Goal: Task Accomplishment & Management: Use online tool/utility

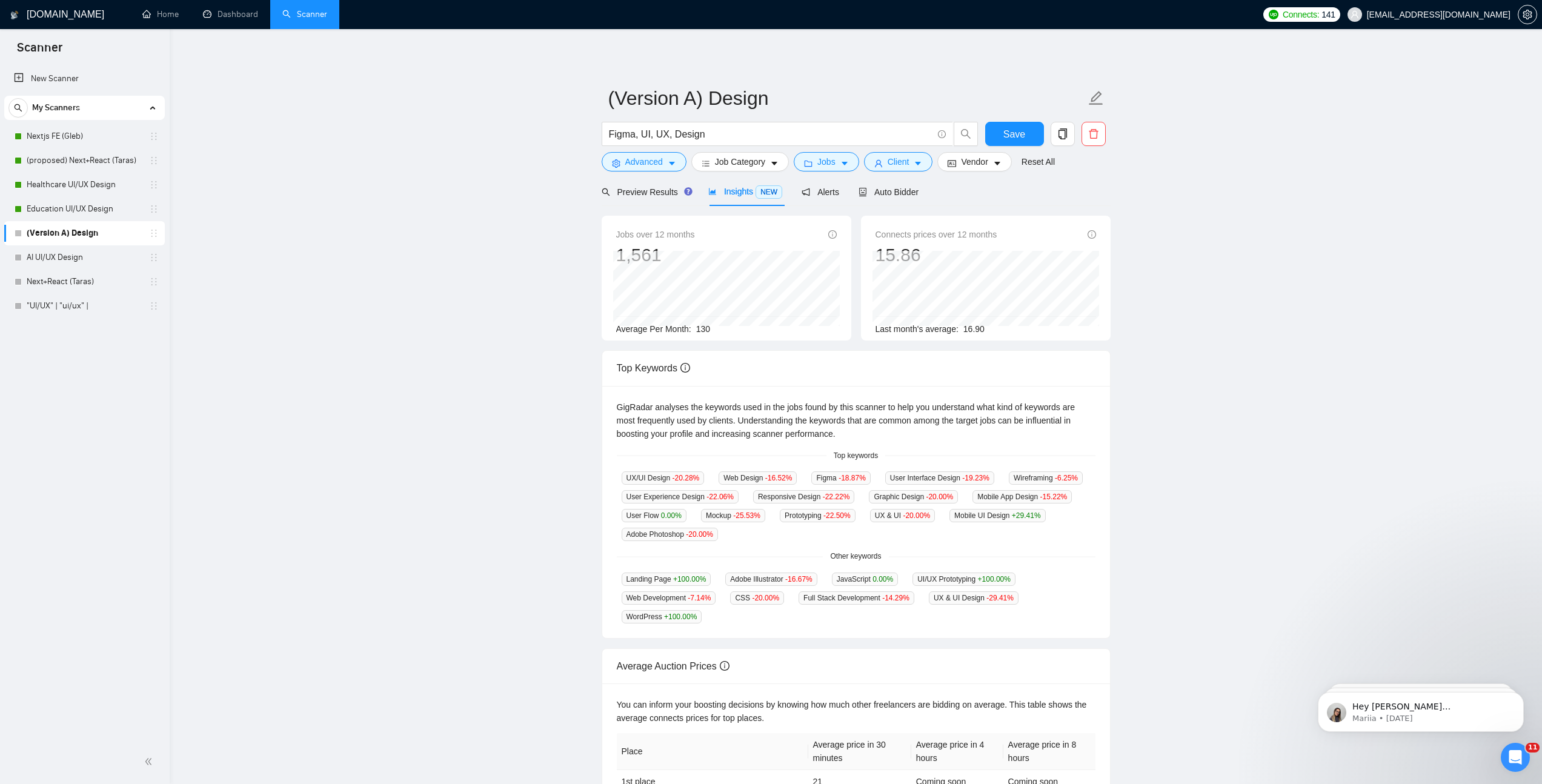
click at [928, 189] on div "Preview Results Insights NEW Alerts Auto Bidder" at bounding box center [856, 191] width 509 height 28
click at [919, 190] on span "Auto Bidder" at bounding box center [889, 192] width 60 height 9
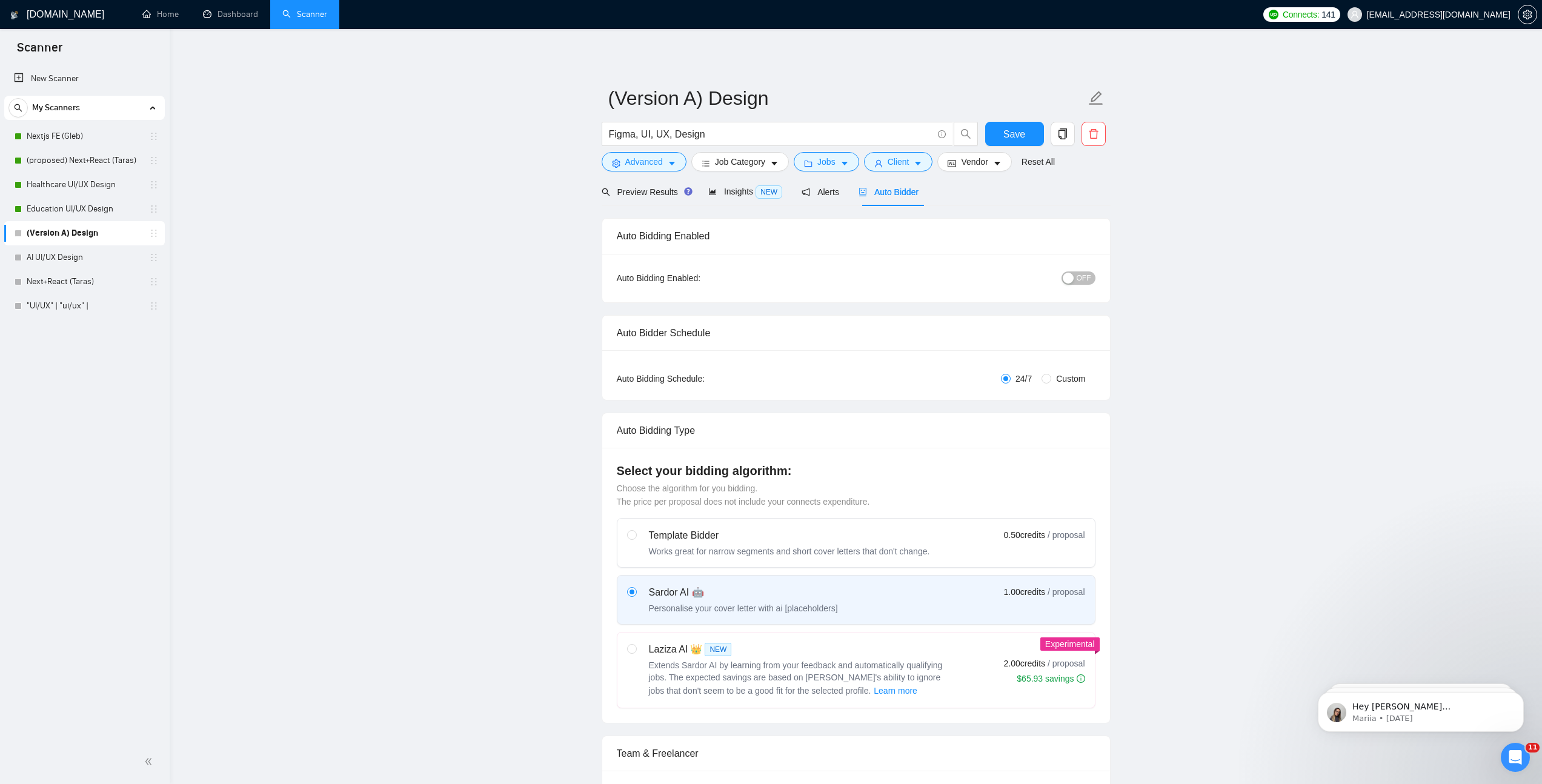
radio input "false"
radio input "true"
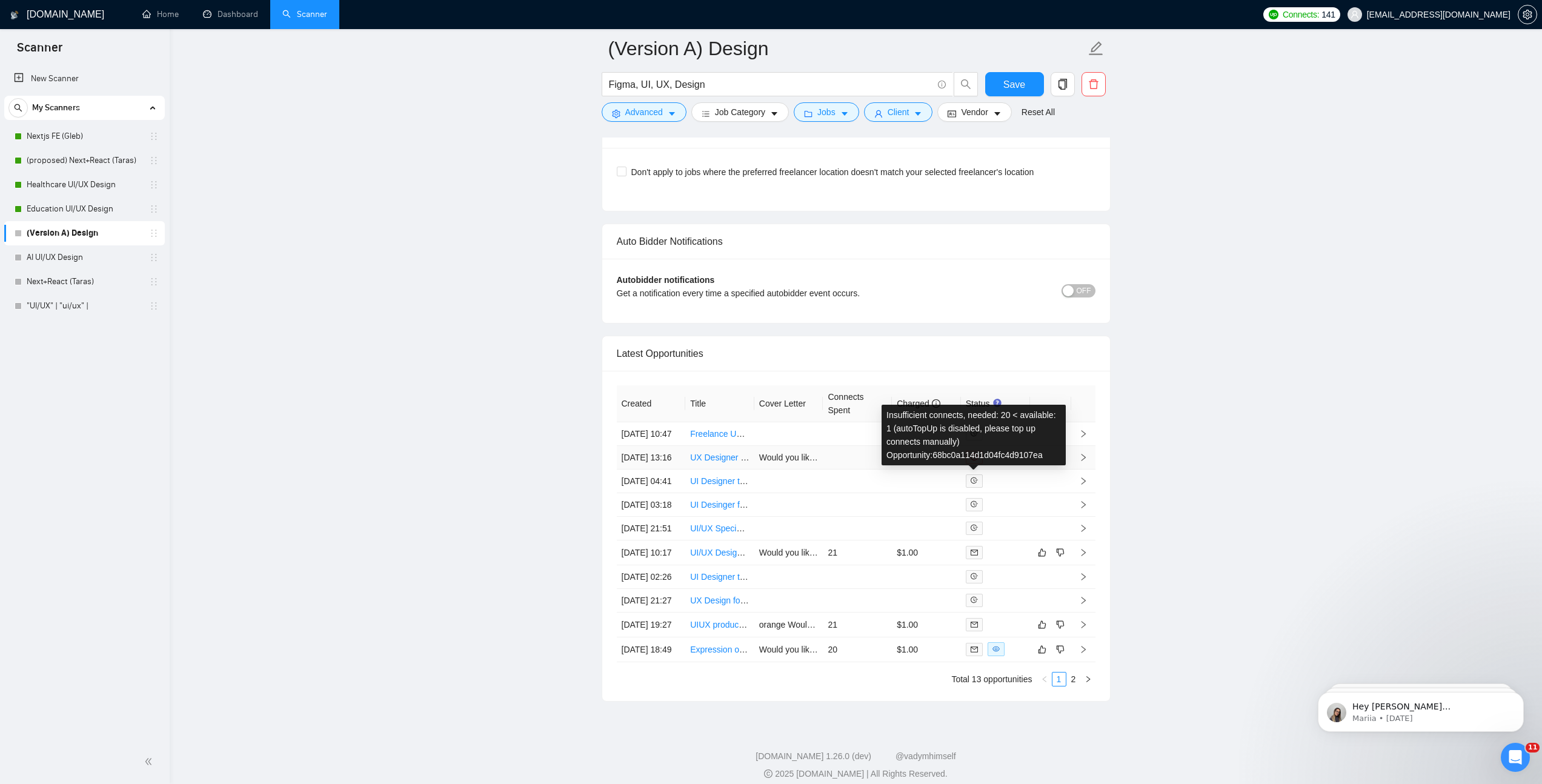
scroll to position [3029, 0]
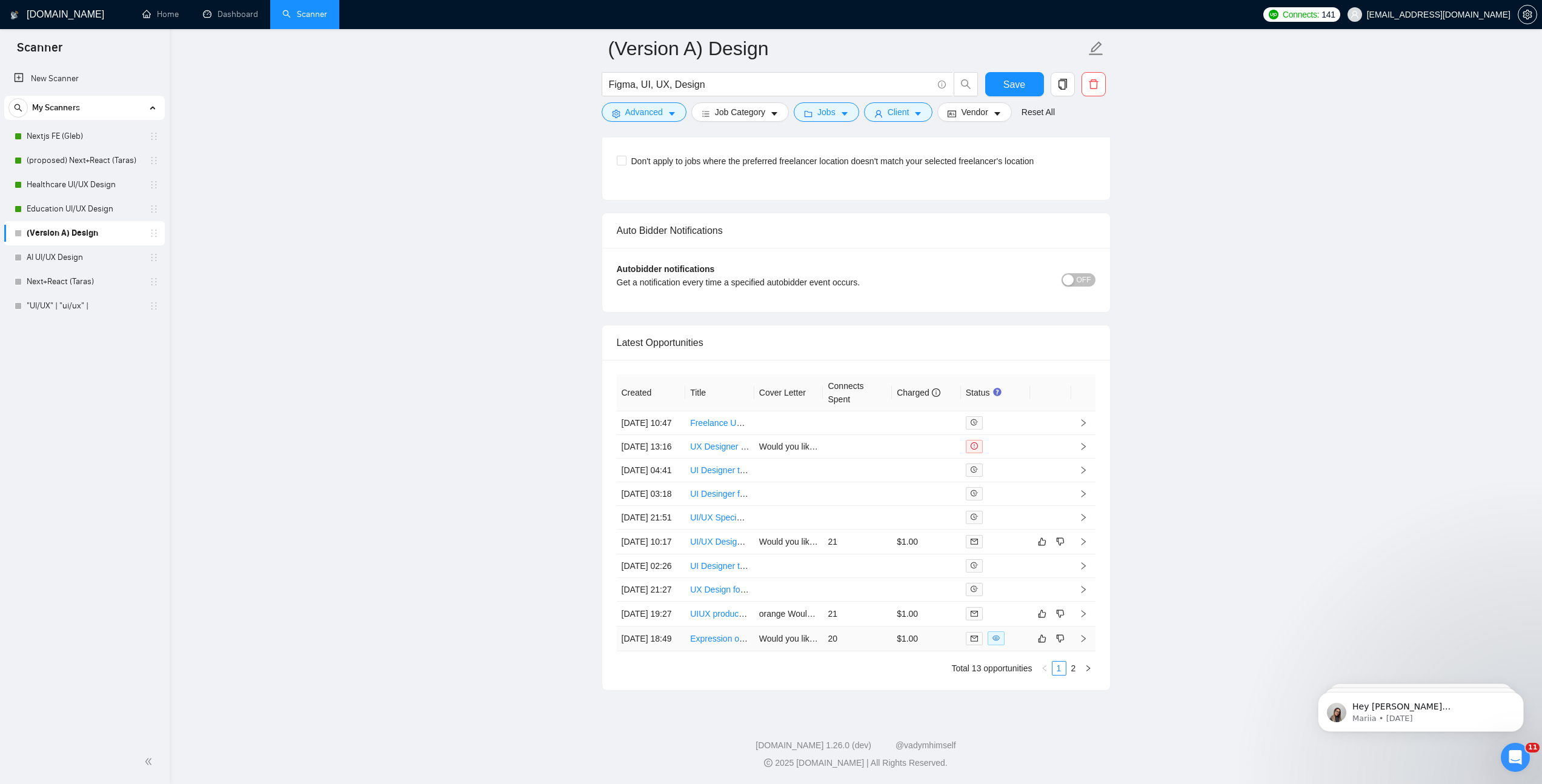
click at [715, 634] on link "Expression of Interest: High-Fidelity UI Design & Developer Handoff (4-5 week s…" at bounding box center [850, 638] width 320 height 9
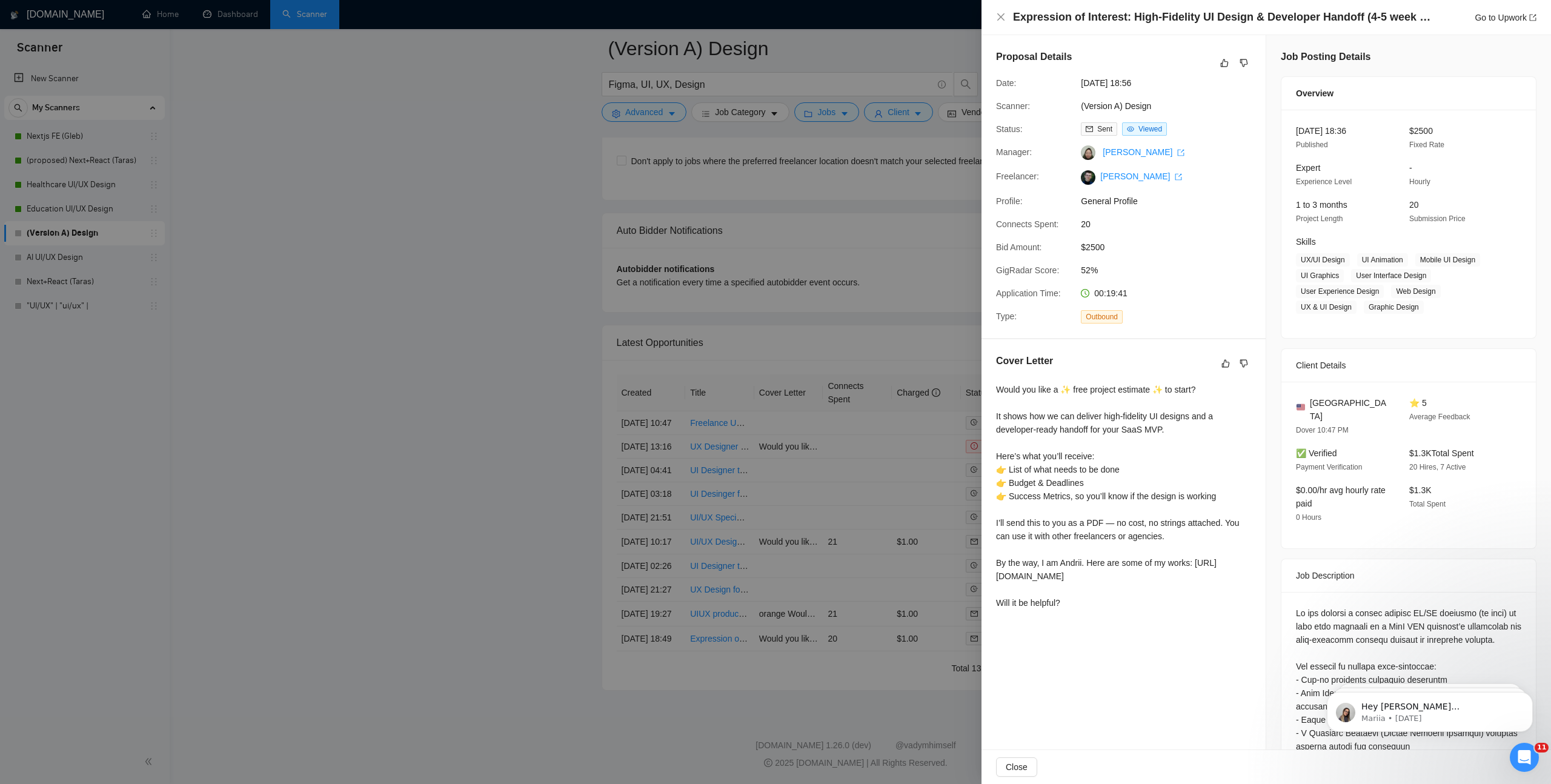
drag, startPoint x: 712, startPoint y: 287, endPoint x: 761, endPoint y: 403, distance: 125.9
click at [712, 287] on div at bounding box center [775, 392] width 1551 height 784
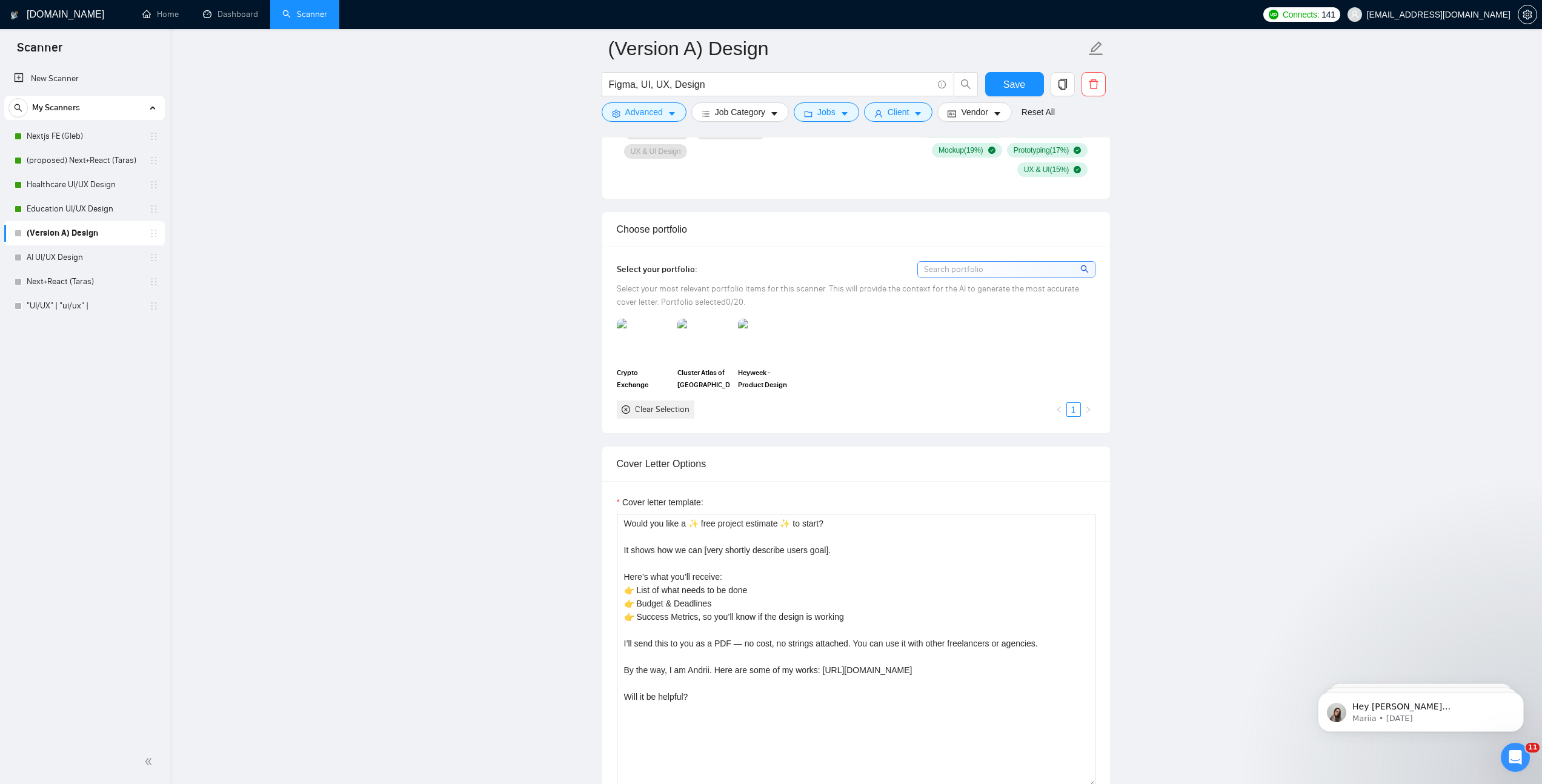
scroll to position [1381, 0]
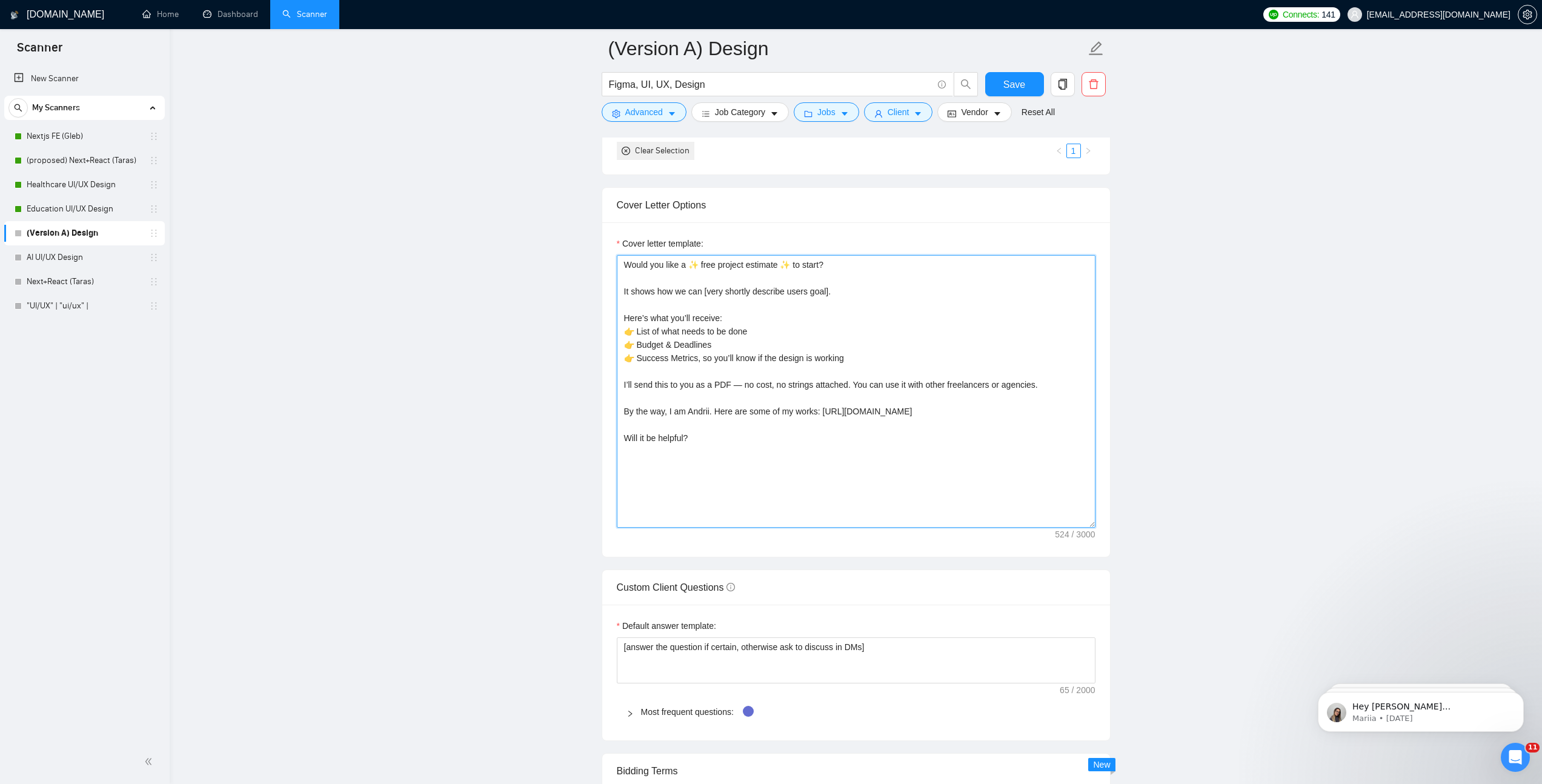
click at [864, 427] on textarea "Would you like a ✨ free project estimate ✨ to start? It shows how we can [very …" at bounding box center [856, 391] width 479 height 273
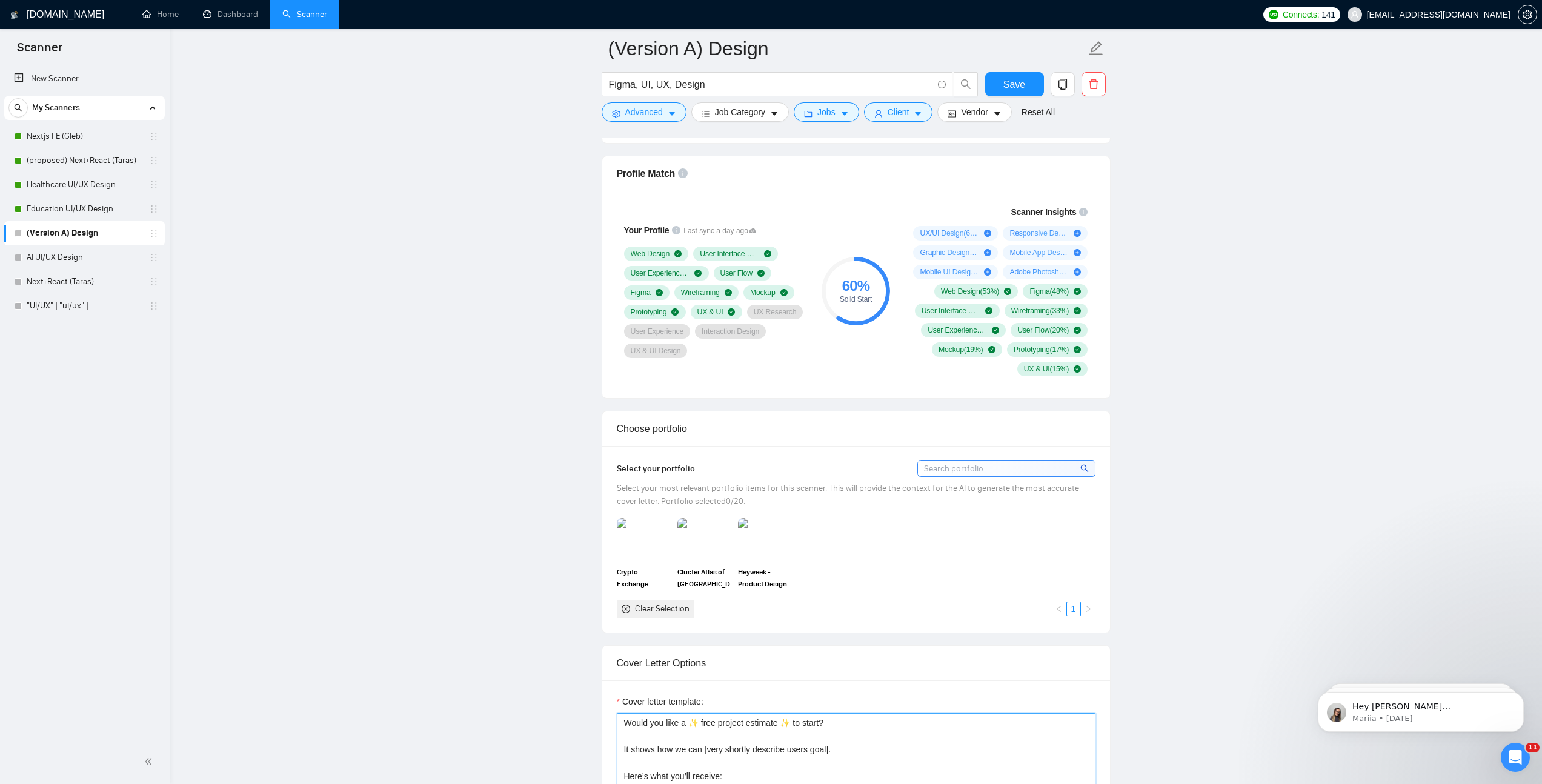
scroll to position [916, 0]
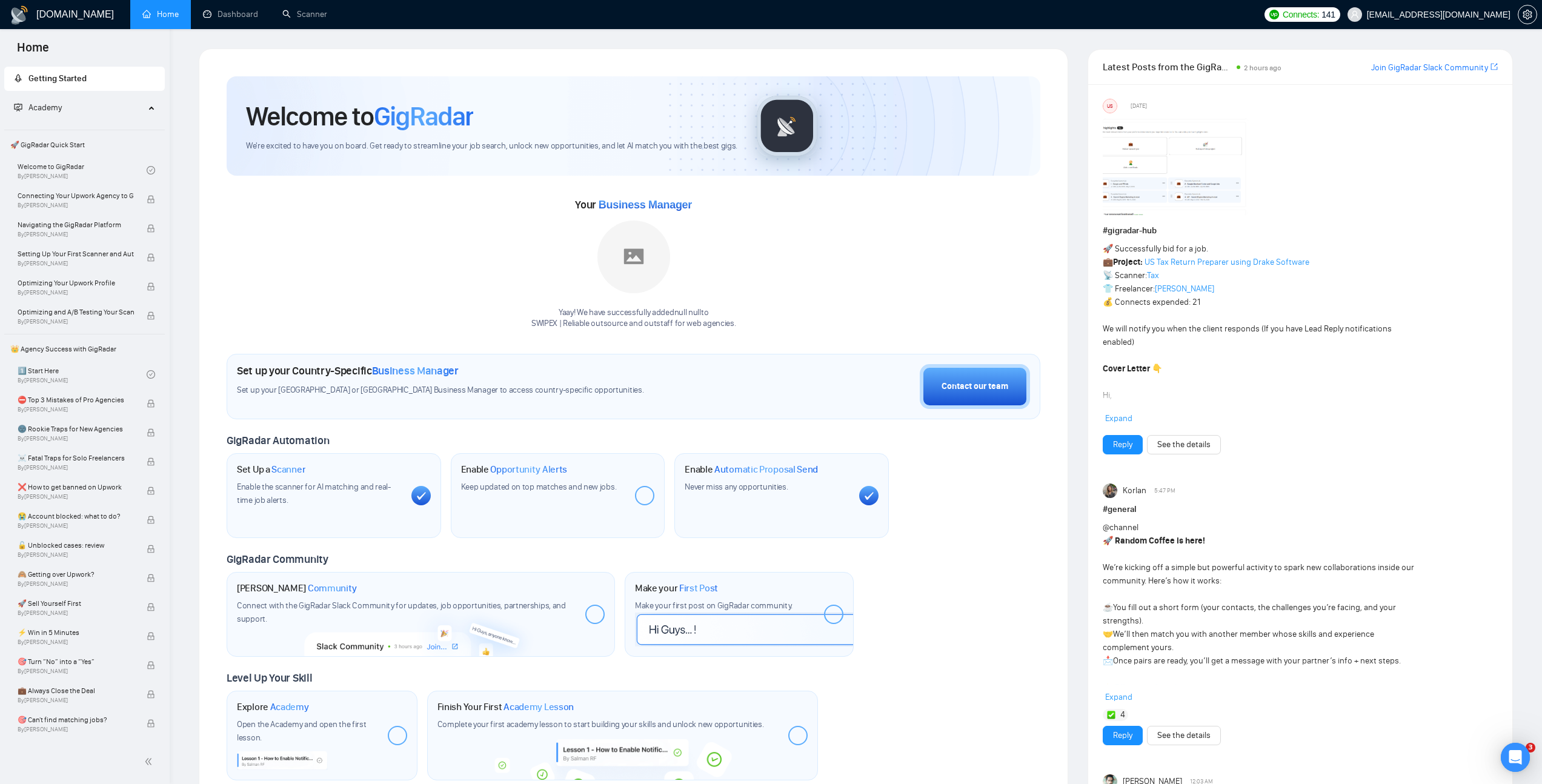
click at [67, 102] on span "Academy" at bounding box center [79, 108] width 131 height 24
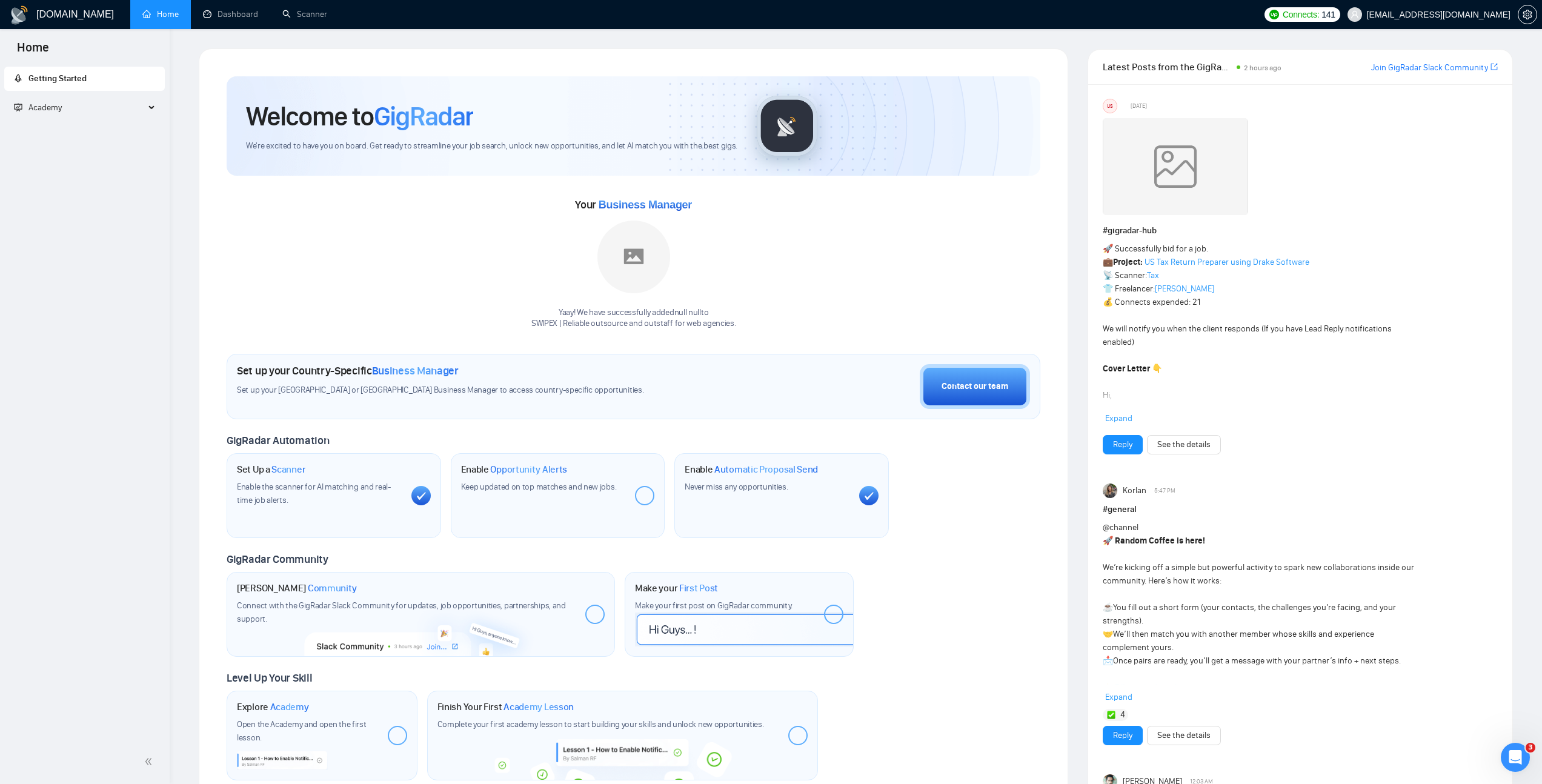
click at [67, 102] on span "Academy" at bounding box center [79, 108] width 131 height 24
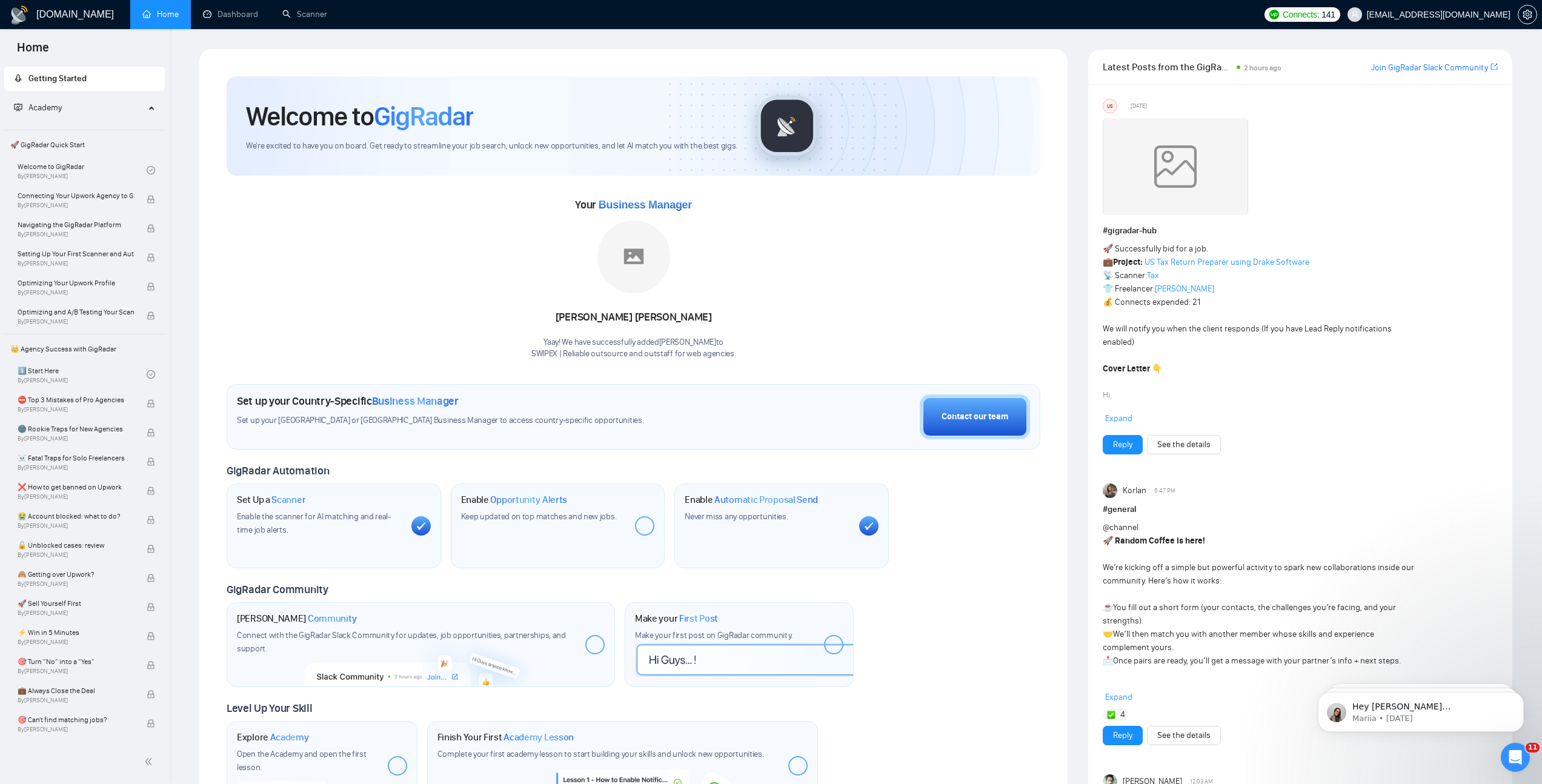
click at [349, 339] on div "Your Business Manager Rahmawati Anindia Putri Yaay! We have successfully added …" at bounding box center [633, 277] width 814 height 164
